Goal: Information Seeking & Learning: Learn about a topic

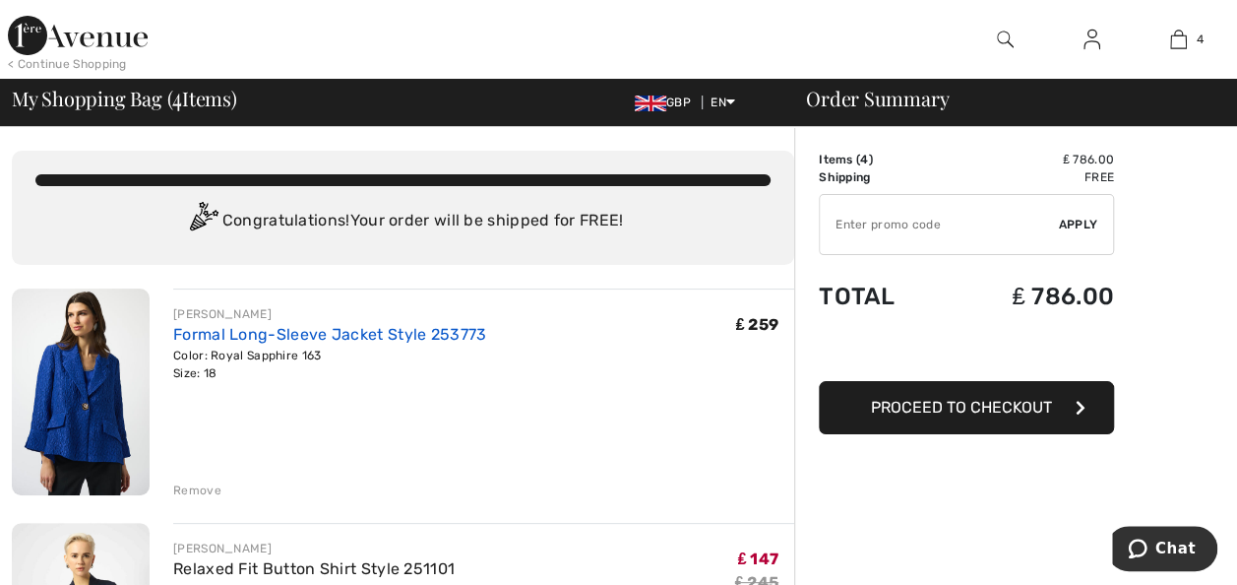
click at [404, 340] on link "Formal Long-Sleeve Jacket Style 253773" at bounding box center [329, 334] width 313 height 19
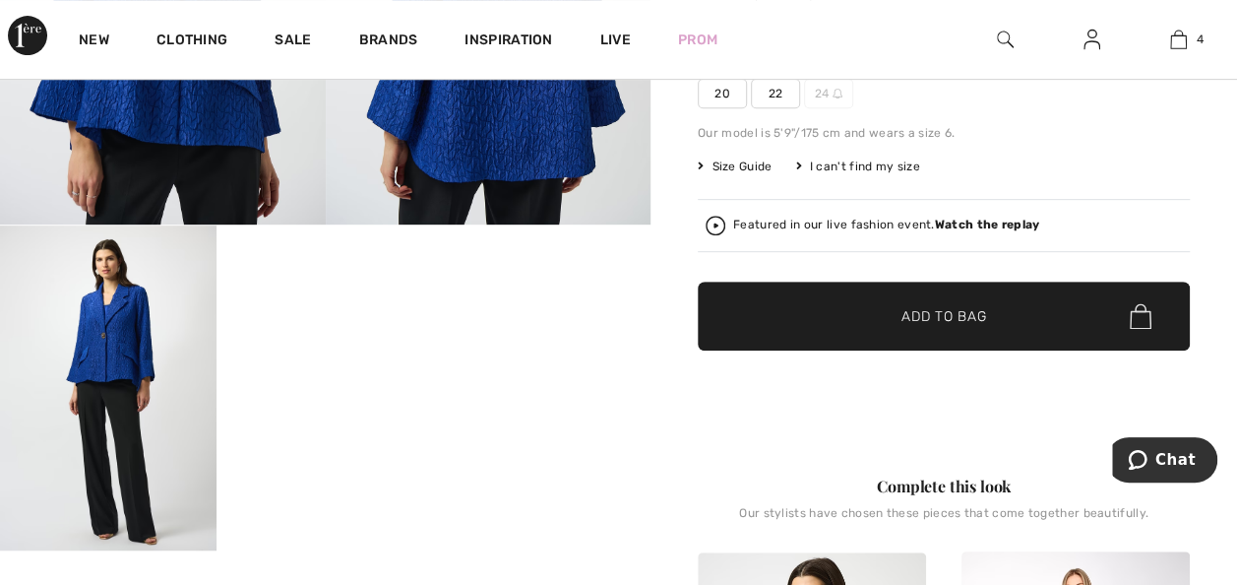
scroll to position [459, 0]
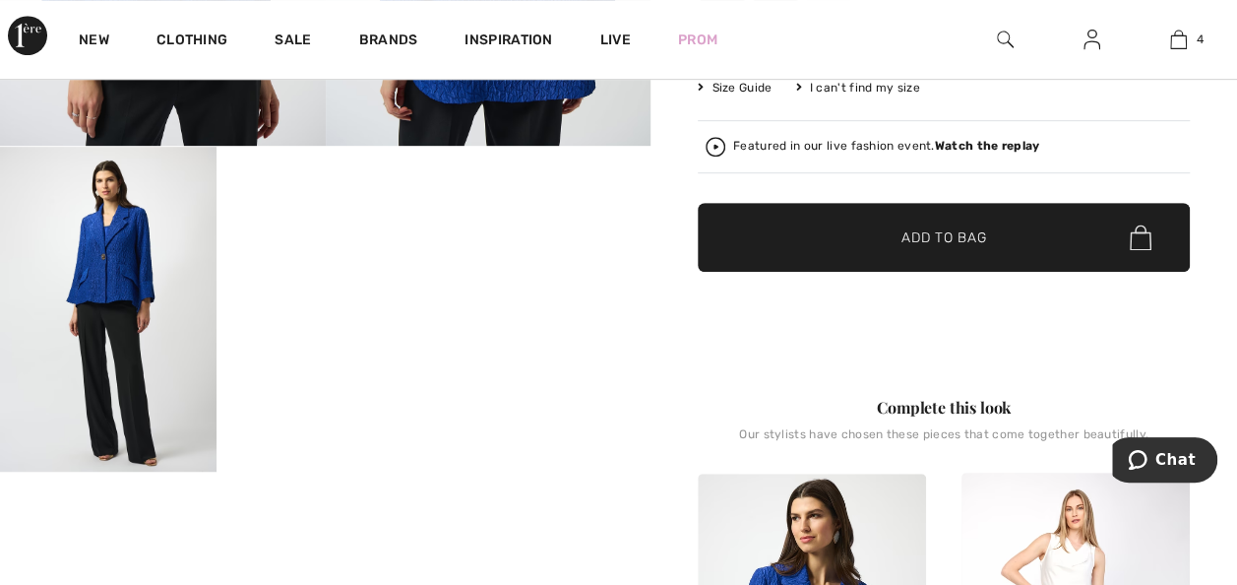
click at [384, 255] on video "Your browser does not support the video tag." at bounding box center [325, 201] width 217 height 108
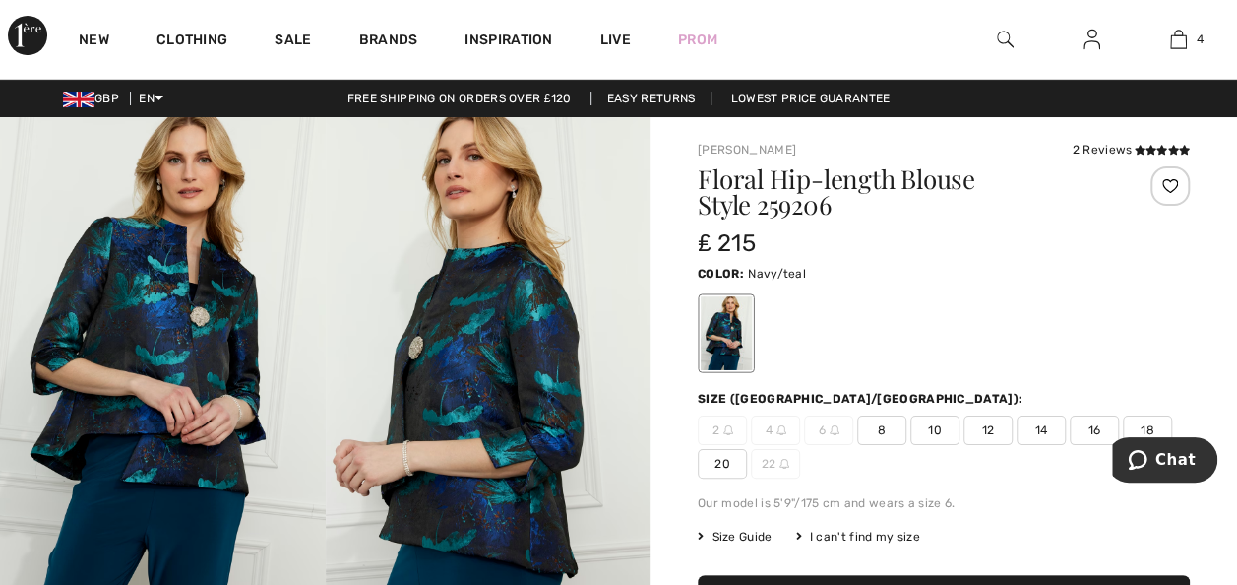
click at [524, 524] on img at bounding box center [489, 361] width 326 height 488
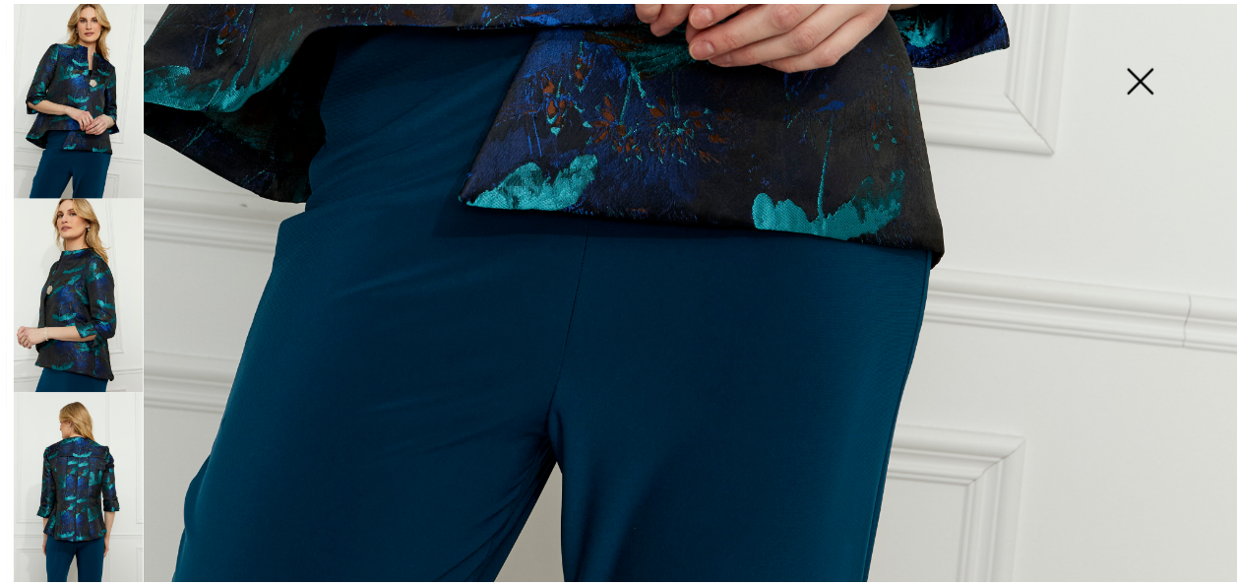
scroll to position [1269, 0]
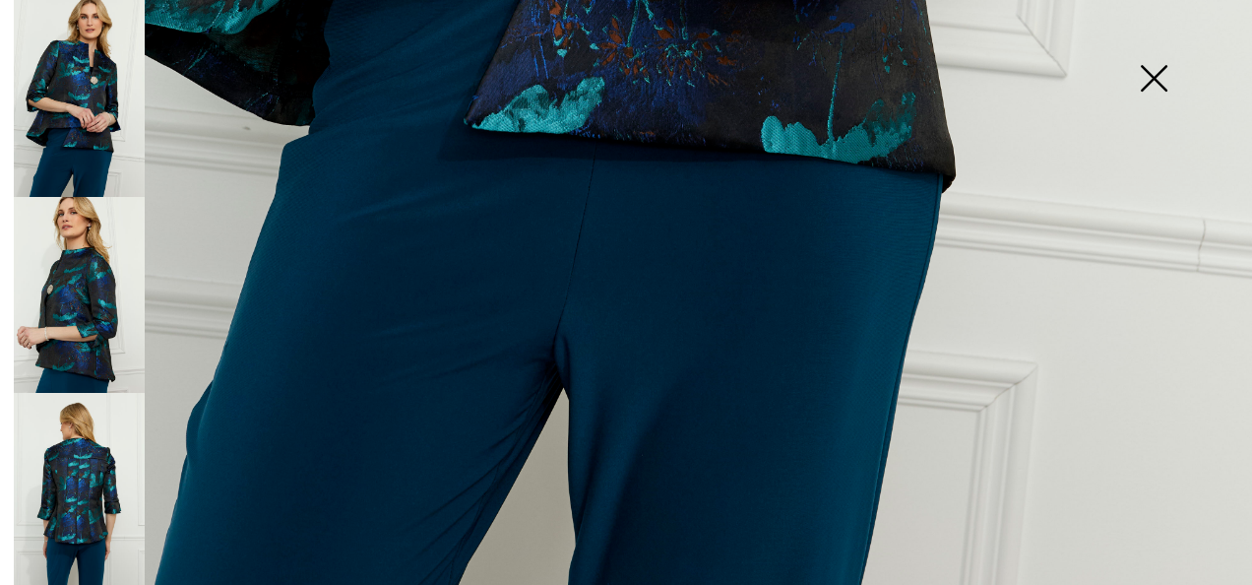
click at [75, 507] on img at bounding box center [79, 491] width 131 height 197
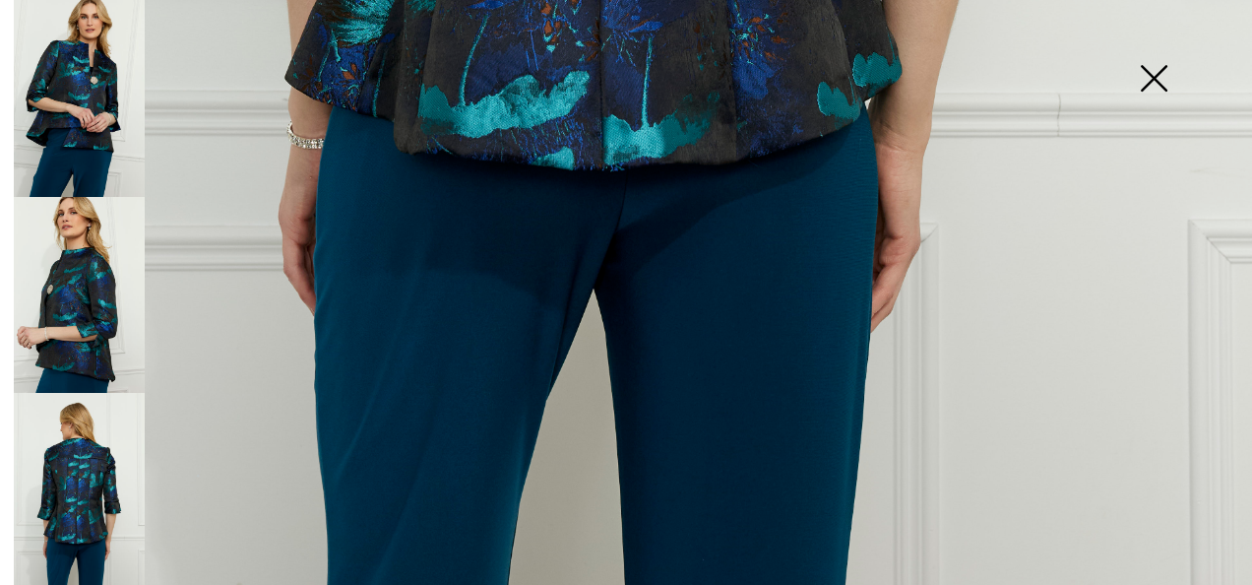
click at [1153, 69] on img at bounding box center [1153, 80] width 98 height 101
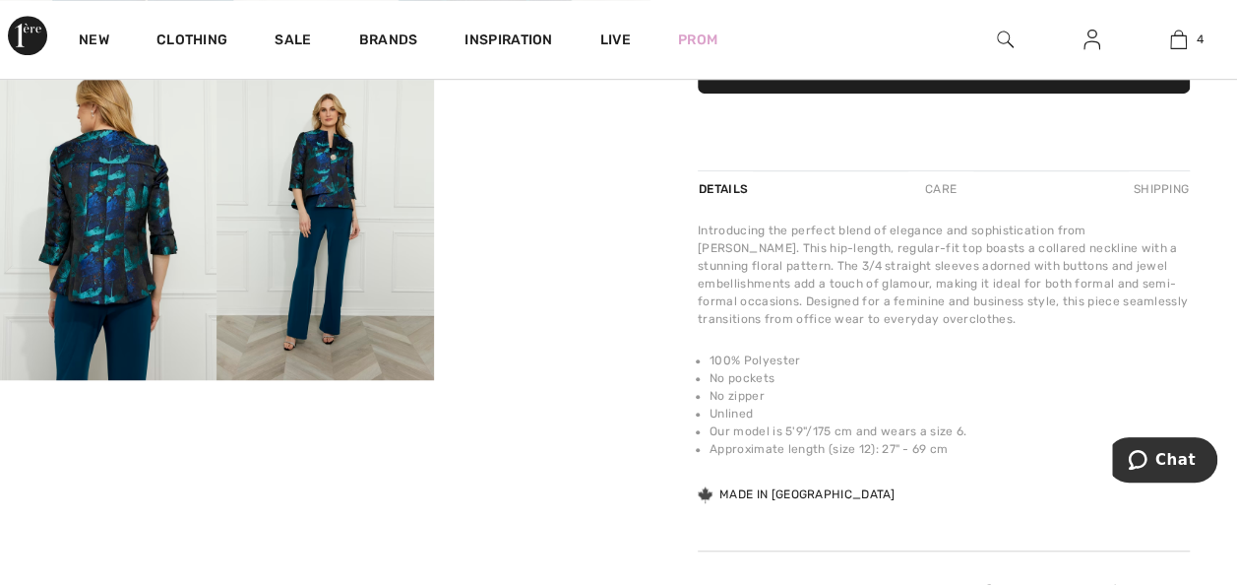
scroll to position [589, 0]
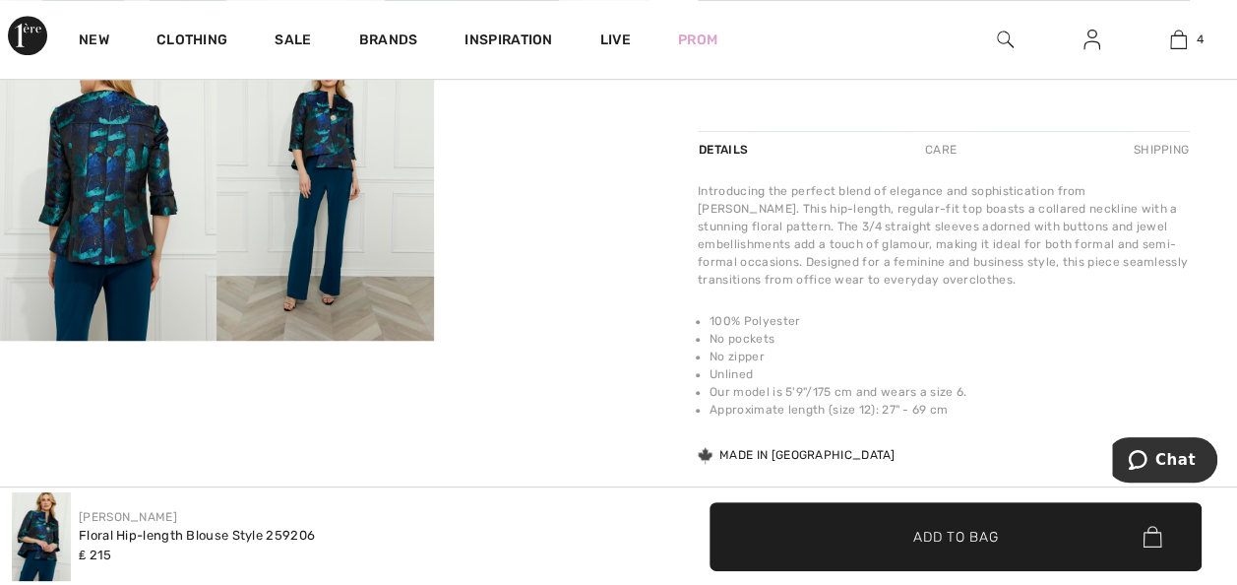
click at [502, 124] on video "Your browser does not support the video tag." at bounding box center [542, 70] width 217 height 108
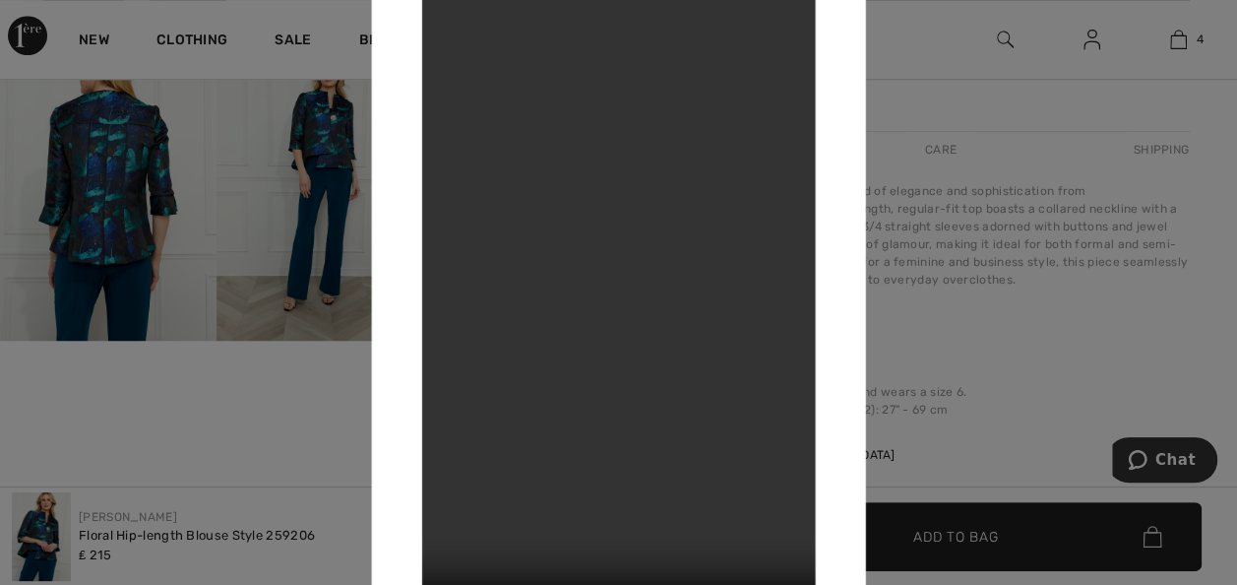
click at [619, 270] on video "Your browser does not support the video tag." at bounding box center [618, 292] width 394 height 700
click at [664, 315] on video "Your browser does not support the video tag." at bounding box center [618, 292] width 394 height 700
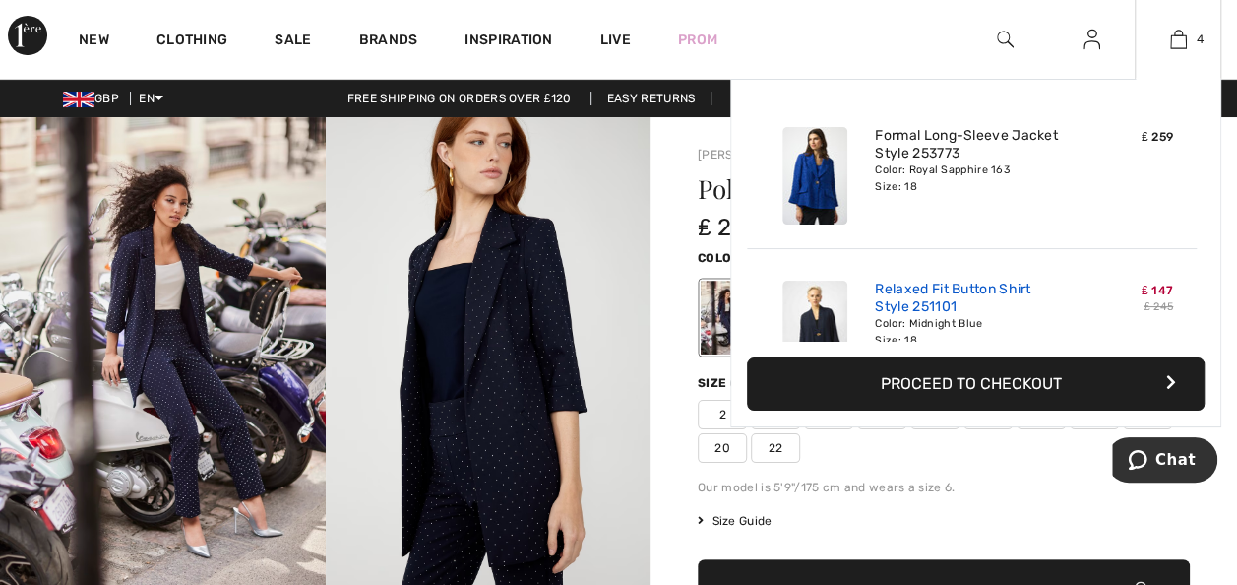
click at [989, 281] on link "Relaxed Fit Button Shirt Style 251101" at bounding box center [972, 297] width 194 height 35
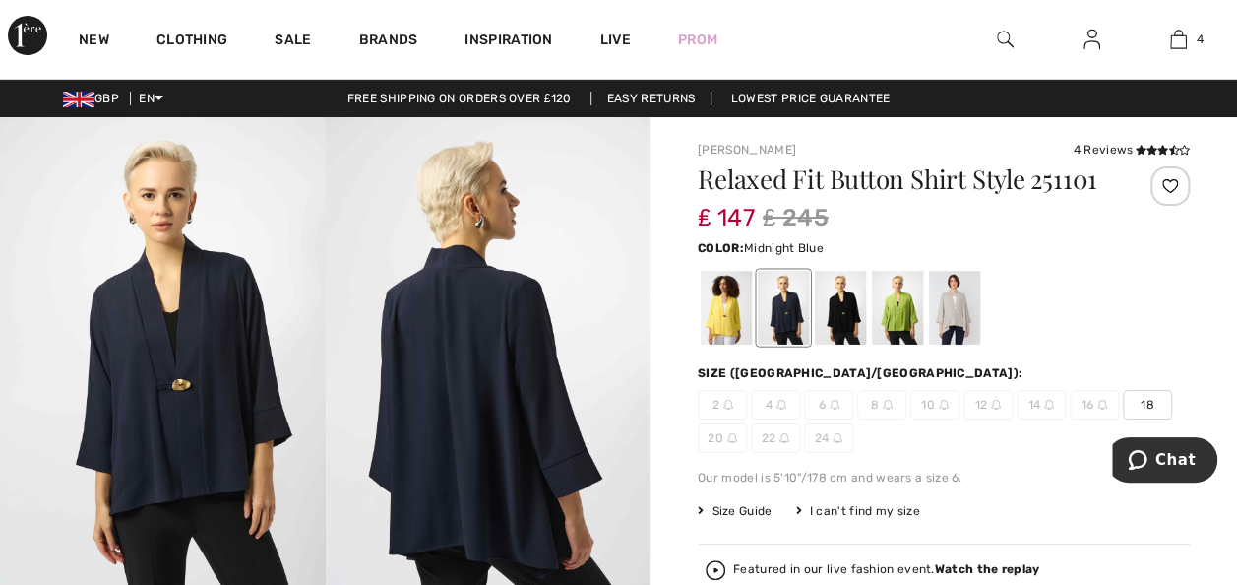
click at [180, 449] on img at bounding box center [163, 360] width 326 height 487
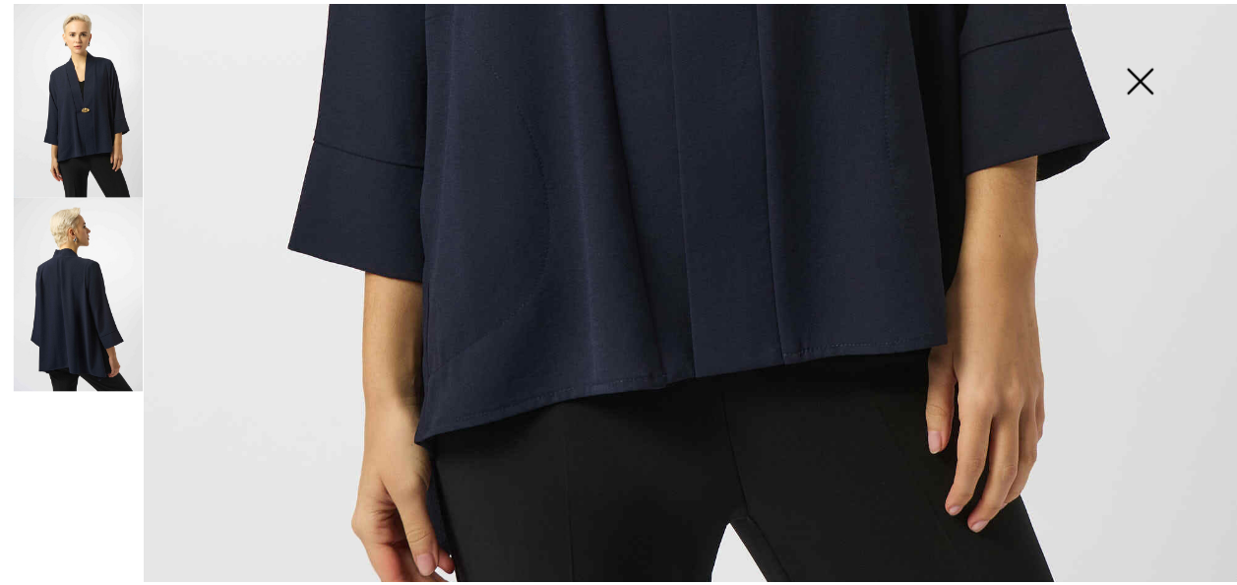
scroll to position [1154, 0]
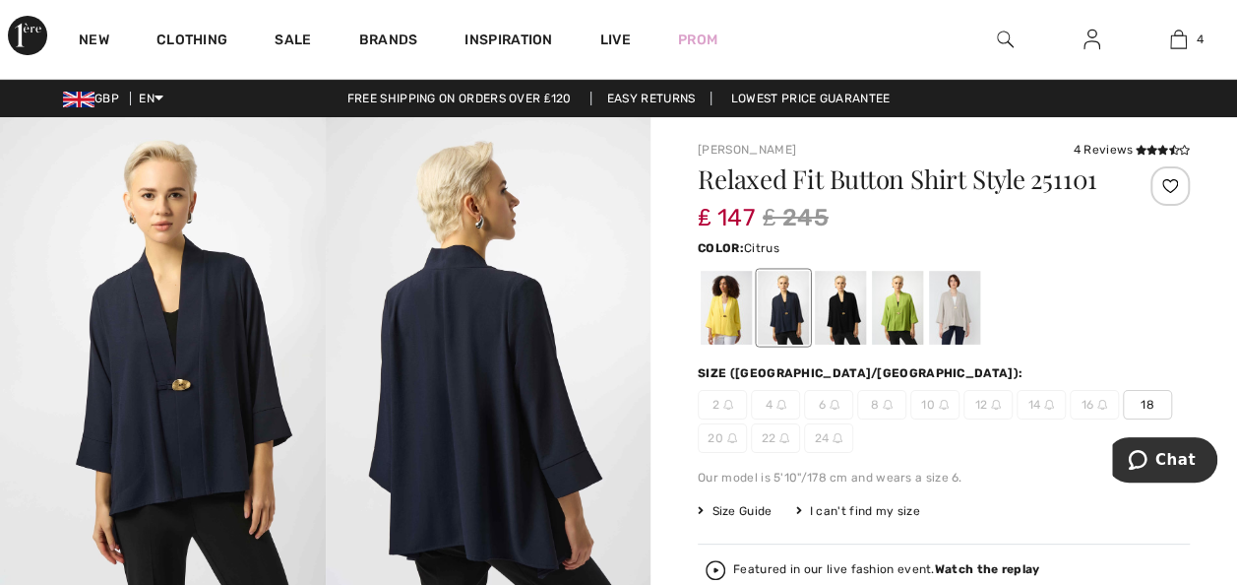
click at [732, 321] on div at bounding box center [726, 308] width 51 height 74
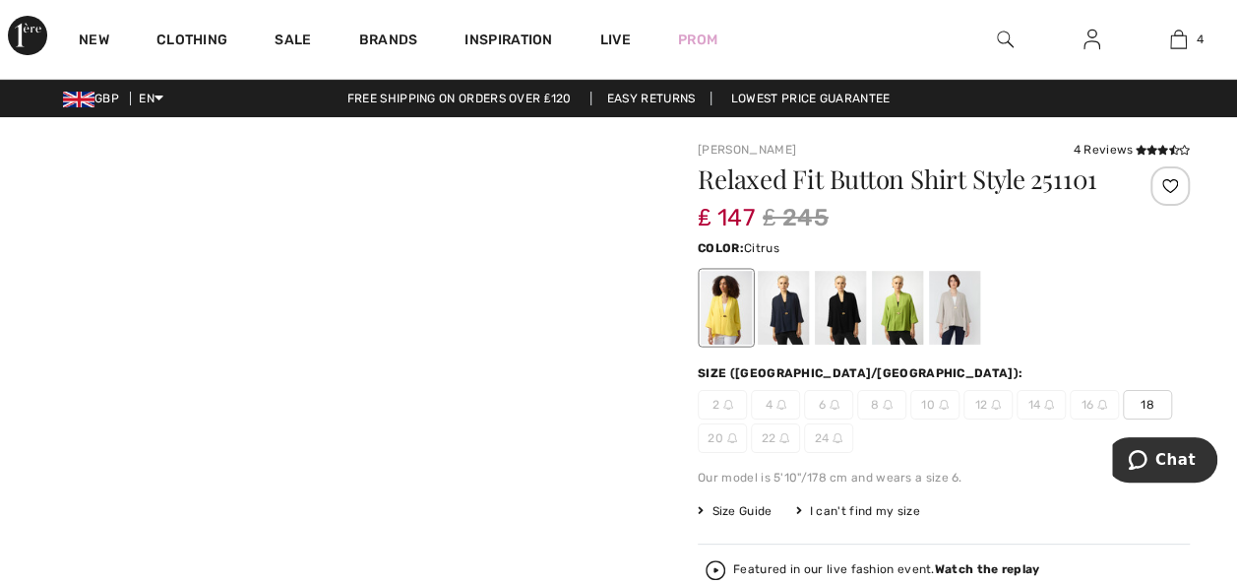
click at [732, 321] on div at bounding box center [726, 308] width 51 height 74
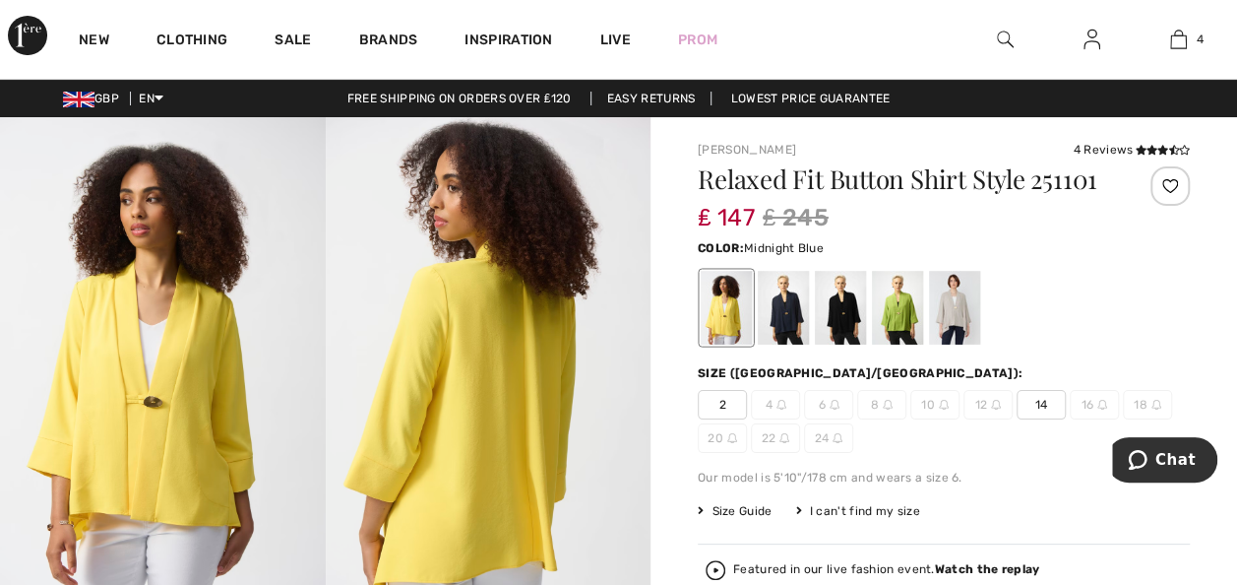
click at [784, 323] on div at bounding box center [783, 308] width 51 height 74
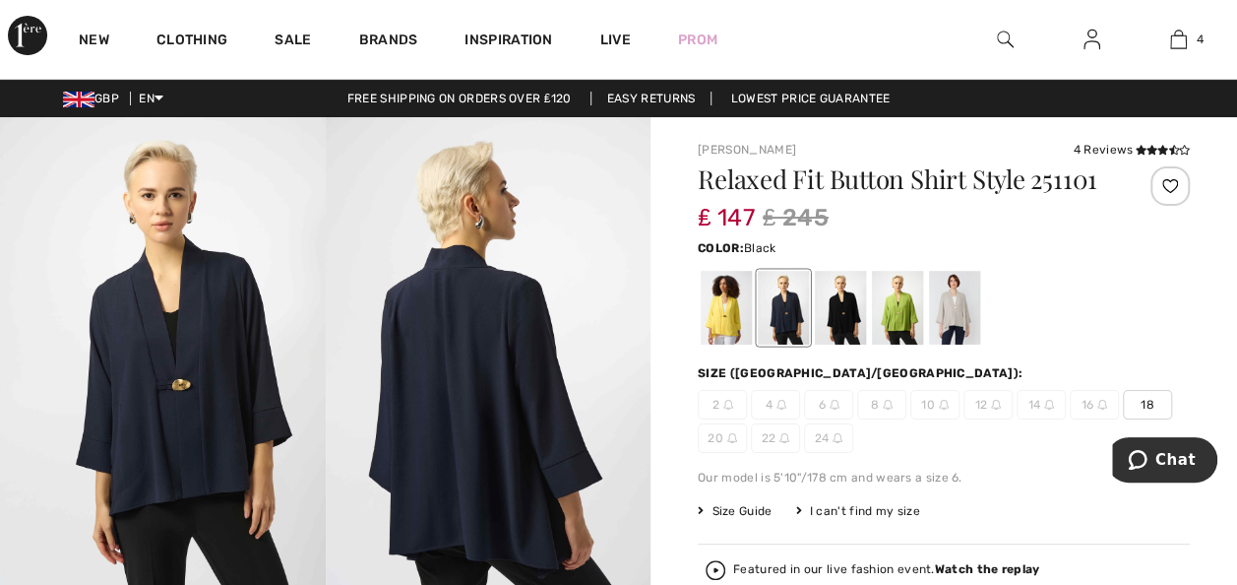
click at [839, 329] on div at bounding box center [840, 308] width 51 height 74
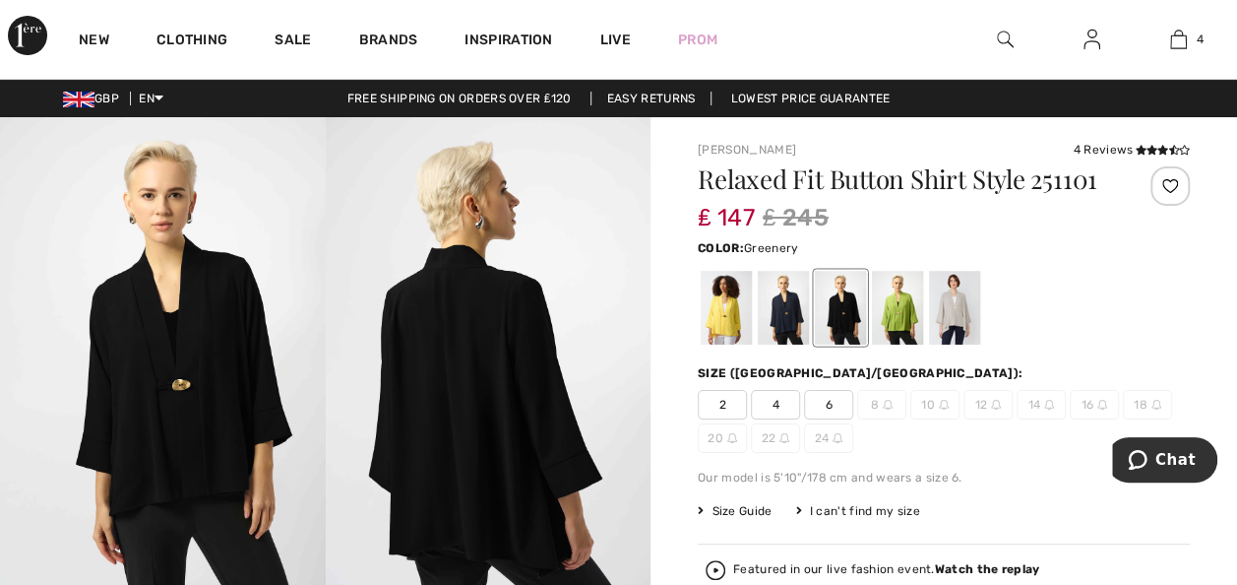
click at [905, 306] on div at bounding box center [897, 308] width 51 height 74
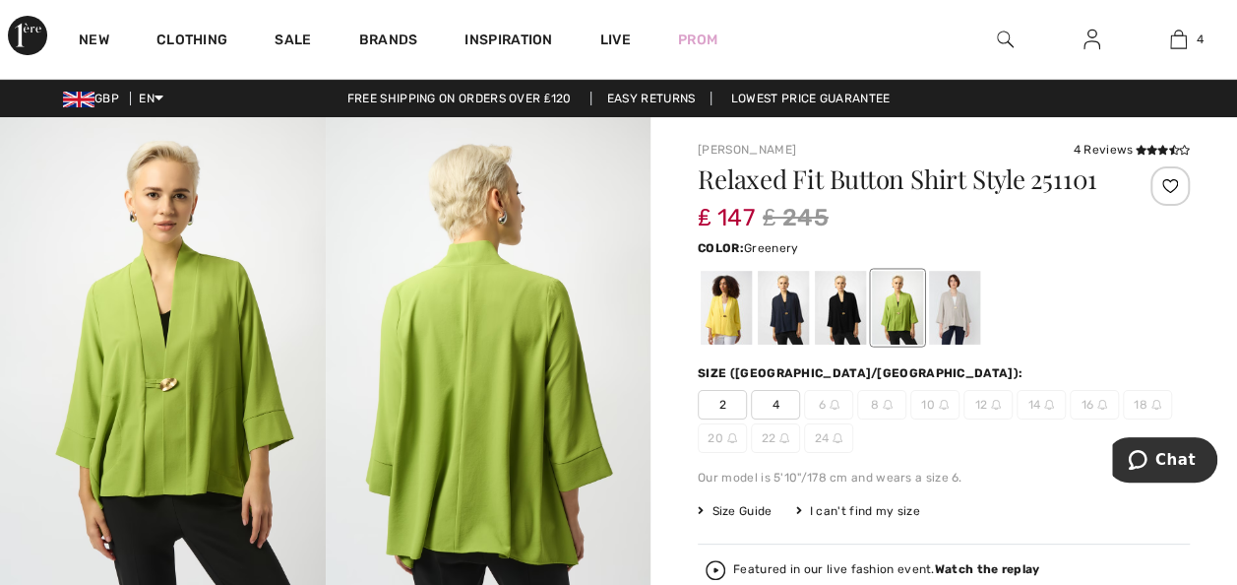
click at [994, 311] on div at bounding box center [944, 308] width 492 height 82
click at [950, 327] on div at bounding box center [954, 308] width 51 height 74
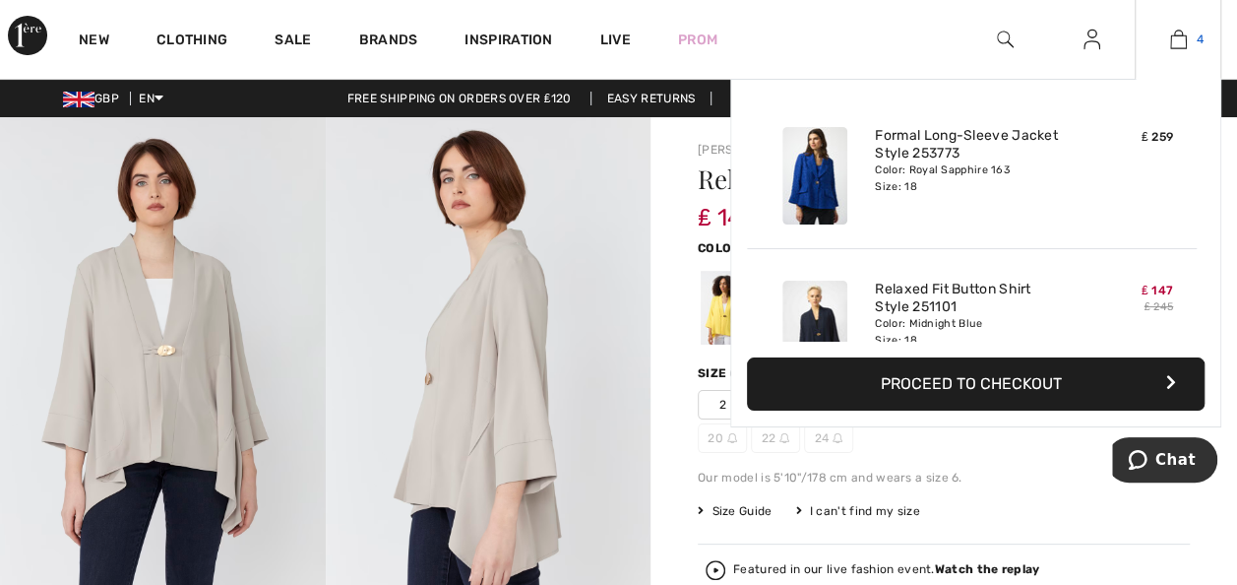
click at [1179, 34] on img at bounding box center [1178, 40] width 17 height 24
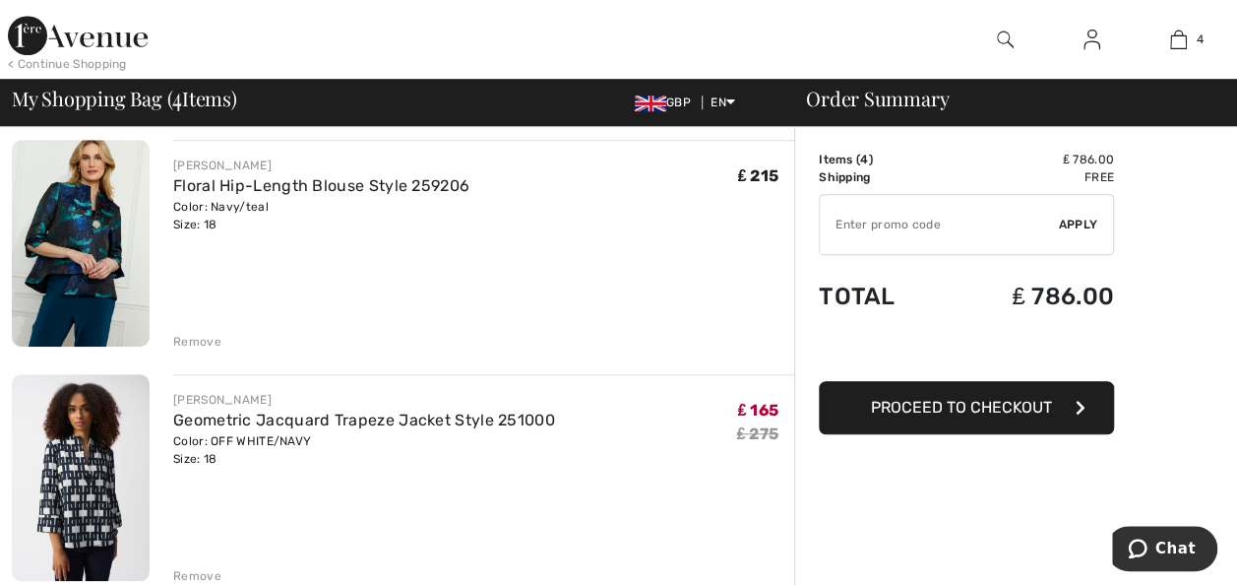
scroll to position [695, 0]
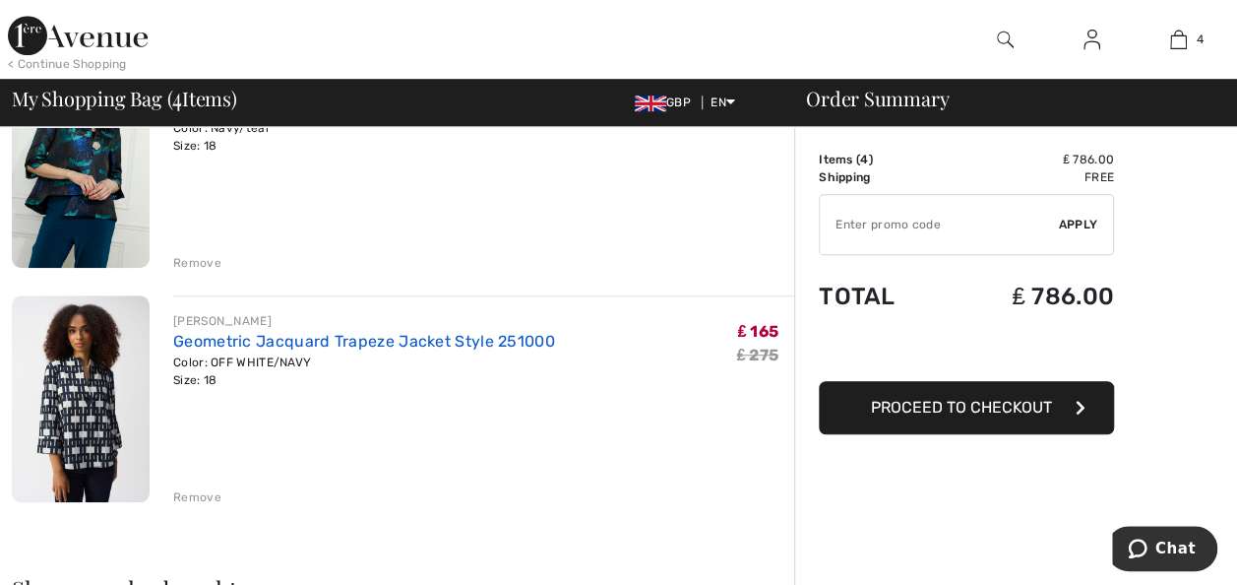
click at [416, 335] on link "Geometric Jacquard Trapeze Jacket Style 251000" at bounding box center [364, 341] width 382 height 19
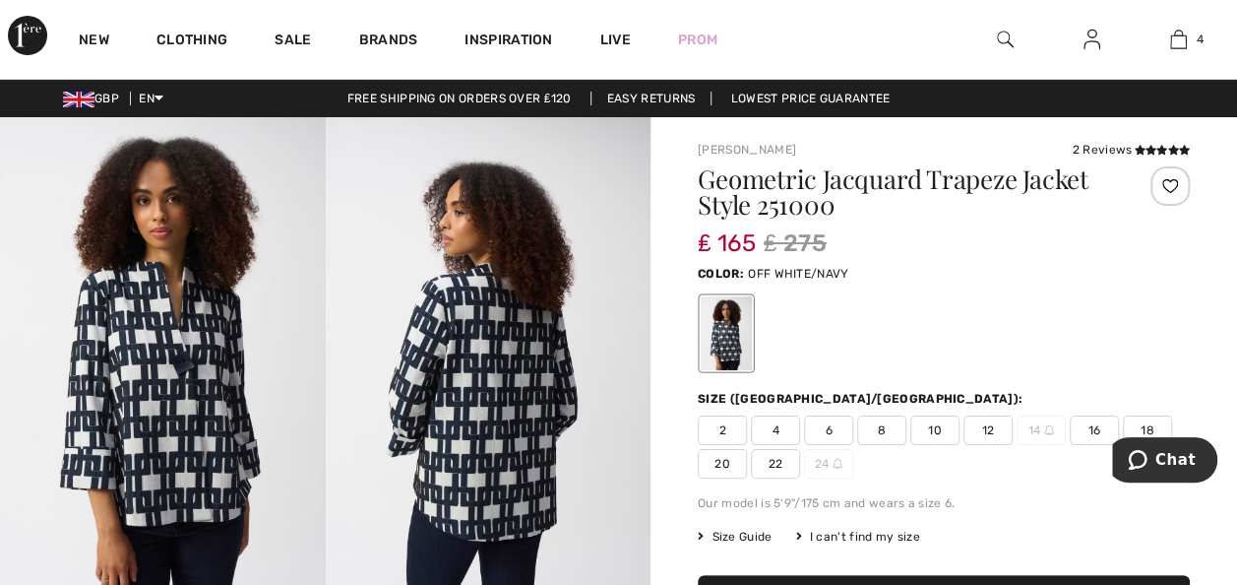
click at [1154, 143] on span at bounding box center [1161, 150] width 58 height 14
click at [1159, 146] on icon at bounding box center [1161, 150] width 11 height 10
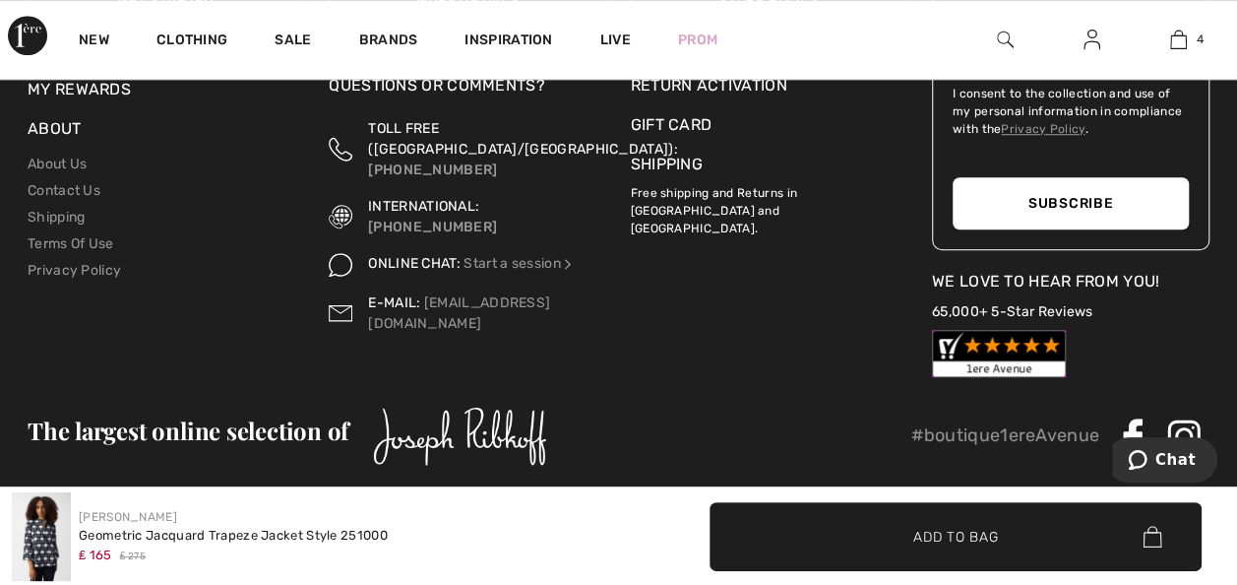
scroll to position [4375, 0]
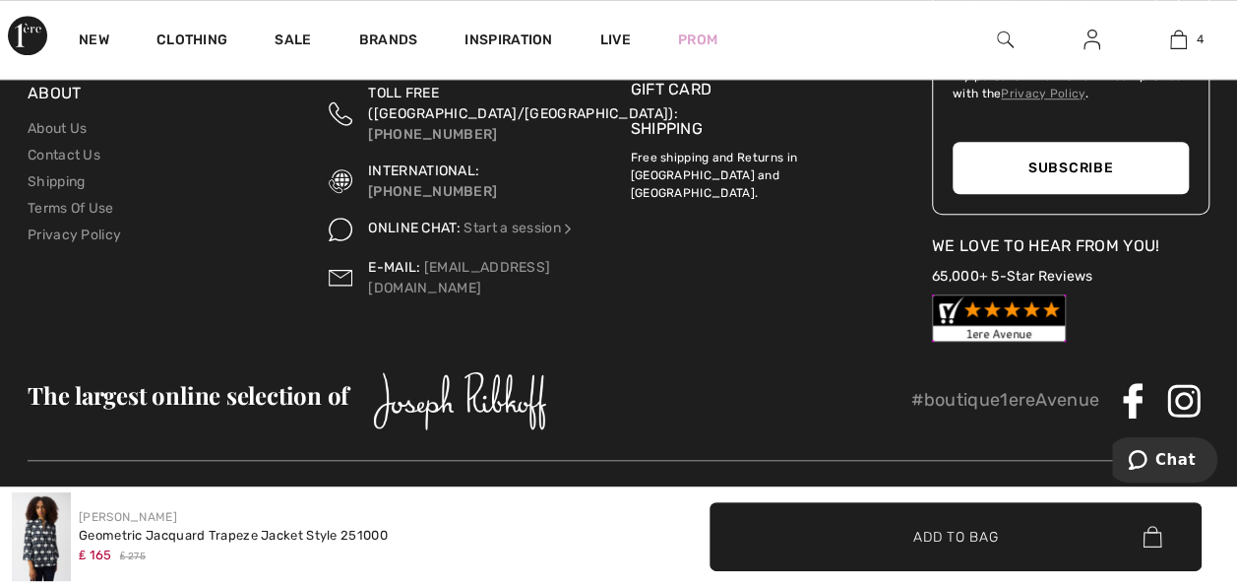
click at [47, 555] on img at bounding box center [41, 536] width 59 height 89
click at [37, 537] on img at bounding box center [41, 536] width 59 height 89
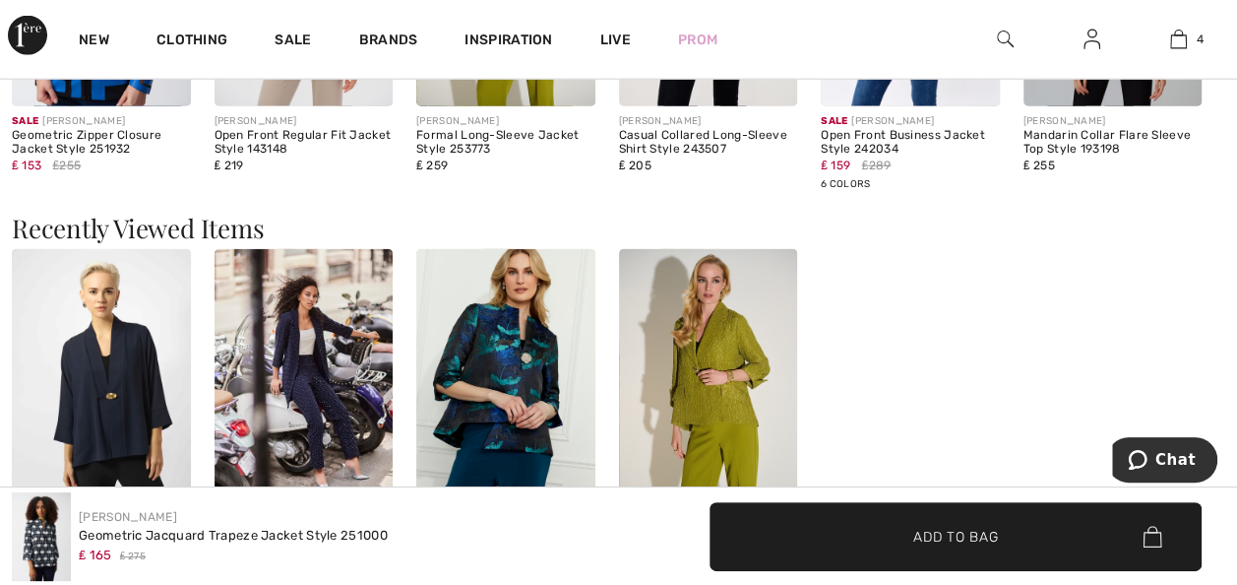
scroll to position [2355, 0]
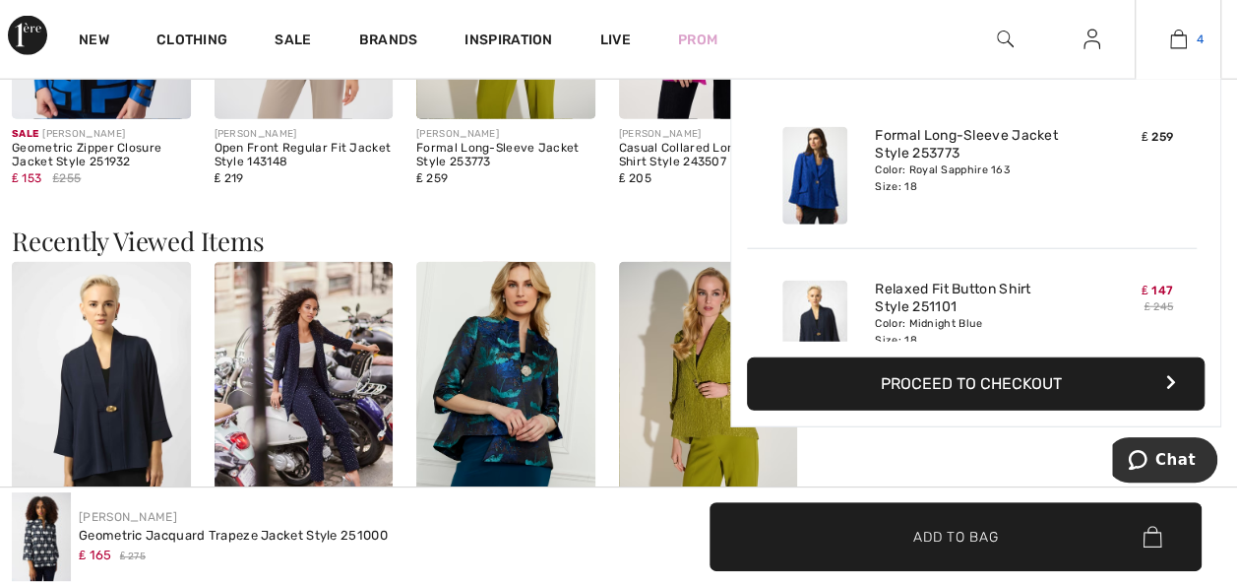
click at [1163, 47] on link "4" at bounding box center [1178, 40] width 85 height 24
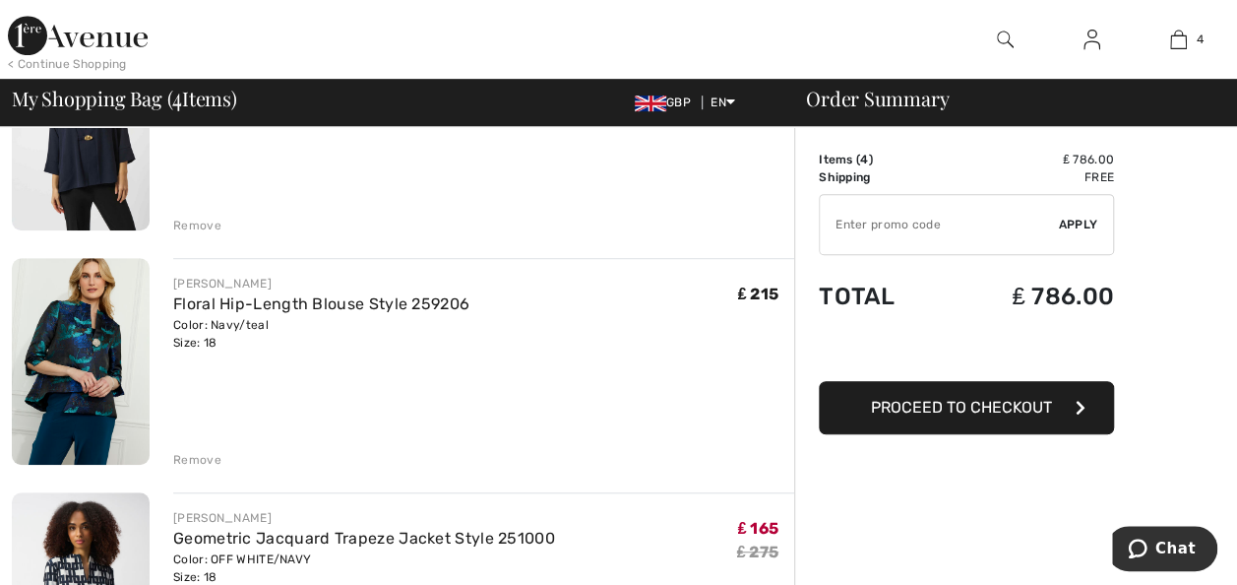
scroll to position [537, 0]
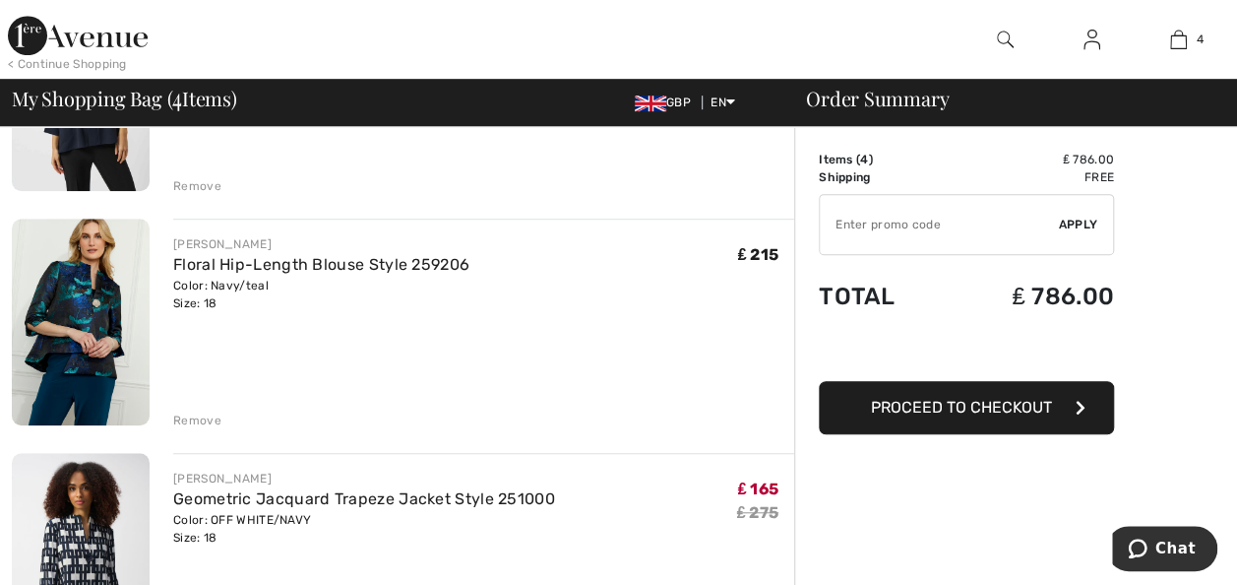
click at [93, 567] on img at bounding box center [81, 556] width 138 height 207
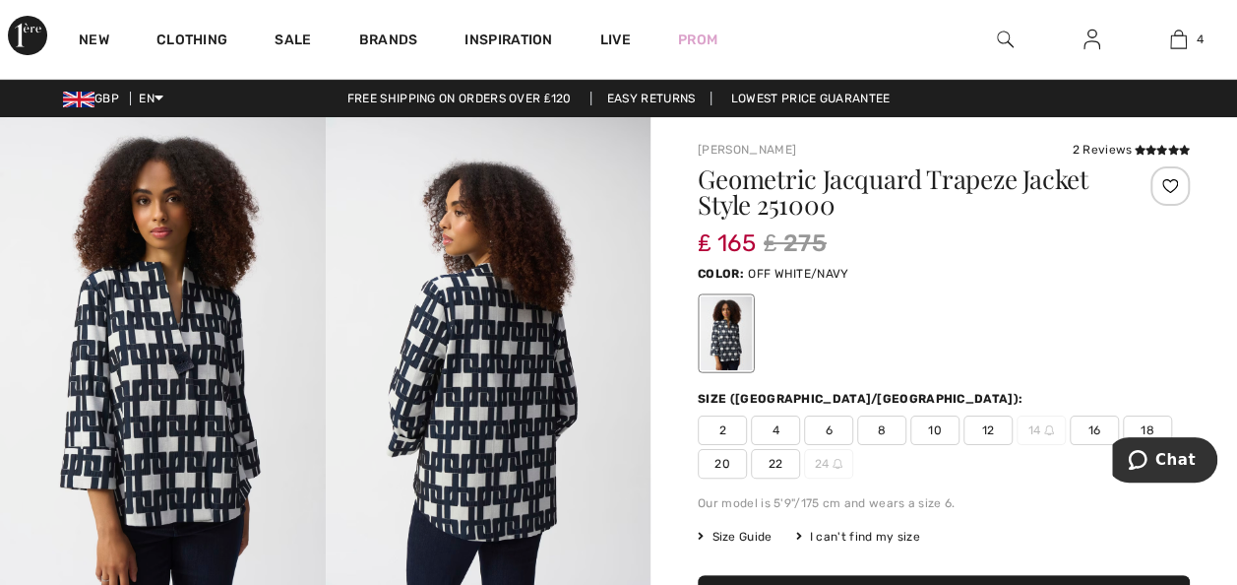
click at [506, 417] on img at bounding box center [489, 360] width 326 height 487
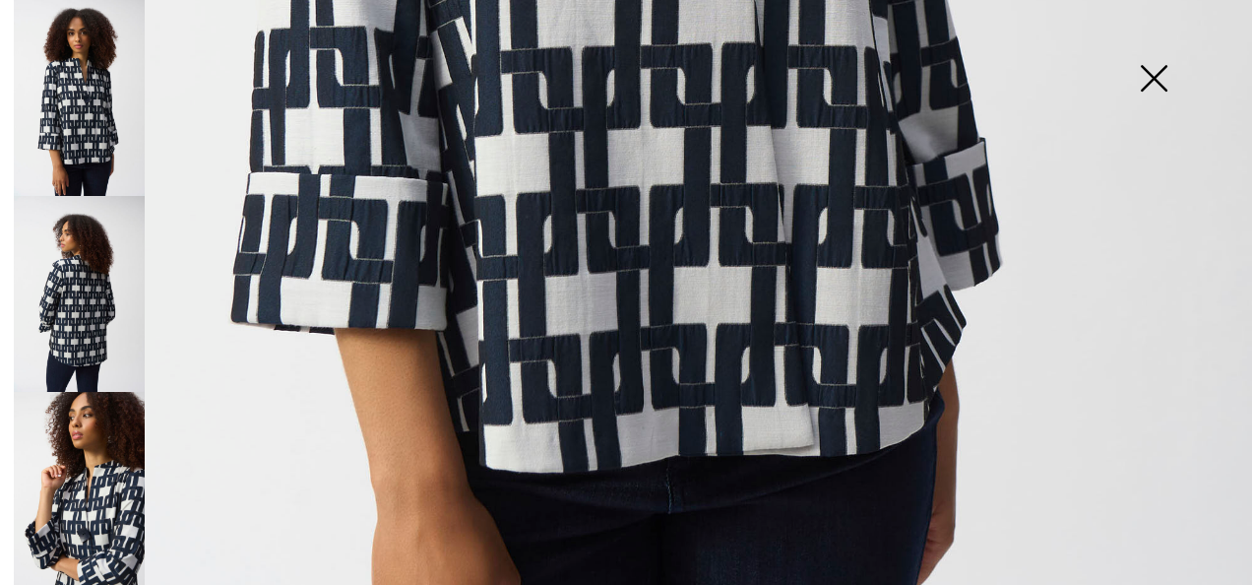
scroll to position [1114, 0]
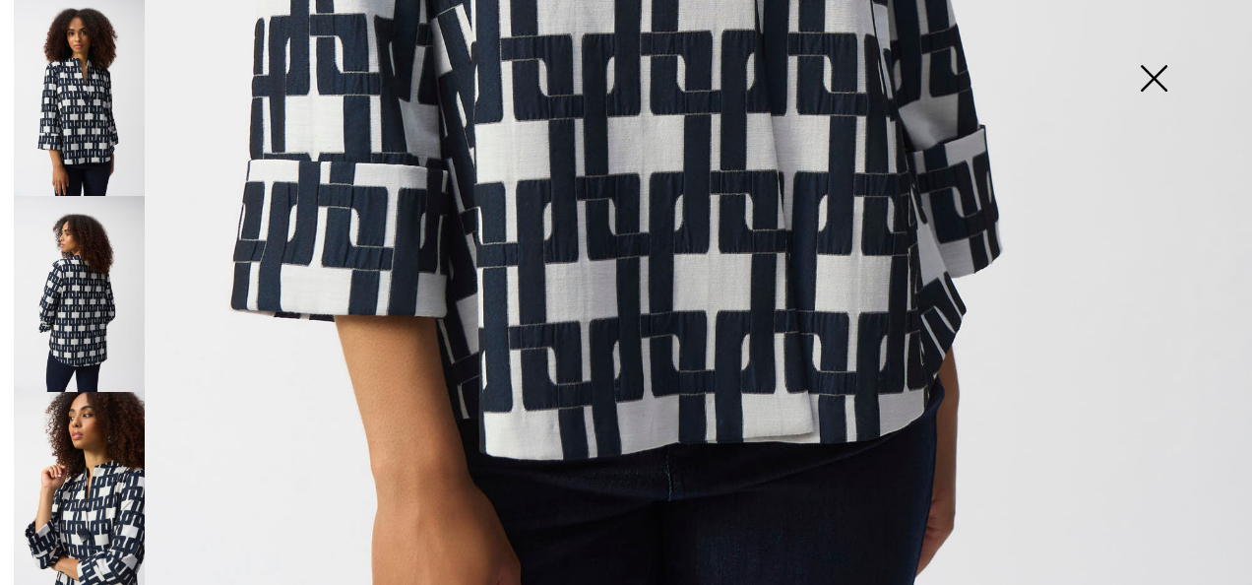
click at [134, 456] on img at bounding box center [79, 490] width 131 height 196
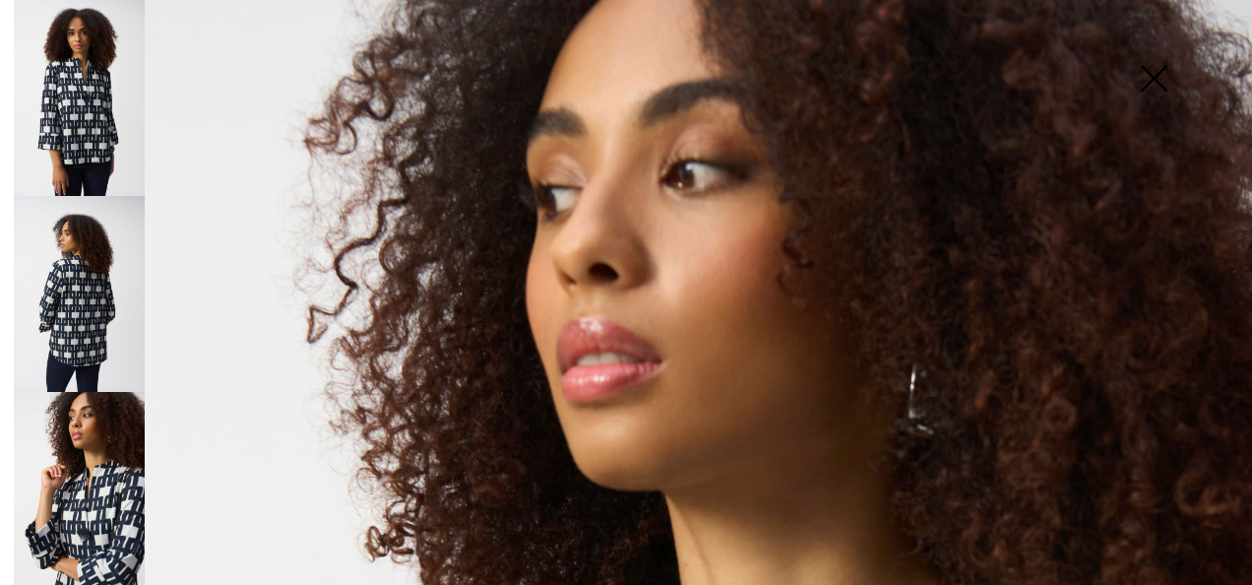
scroll to position [0, 0]
